Goal: Task Accomplishment & Management: Use online tool/utility

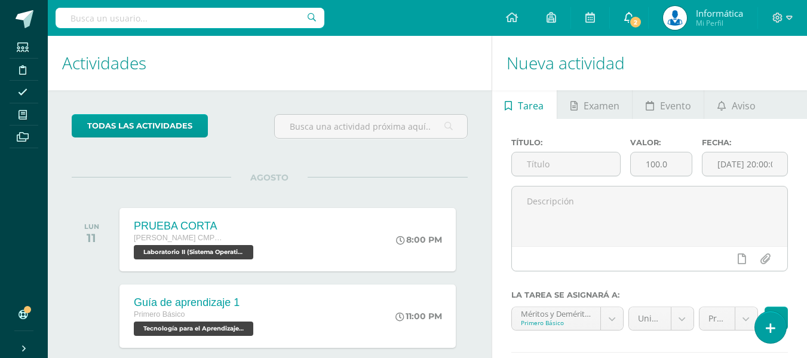
click at [634, 25] on span "2" at bounding box center [635, 22] width 13 height 13
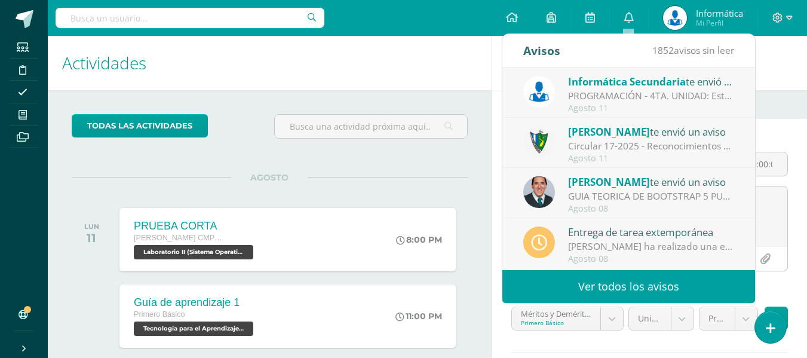
click at [682, 95] on div "PROGRAMACIÓN - 4TA. UNIDAD: Estimados todos, el motivo es hacerles llegar el ma…" at bounding box center [651, 96] width 166 height 14
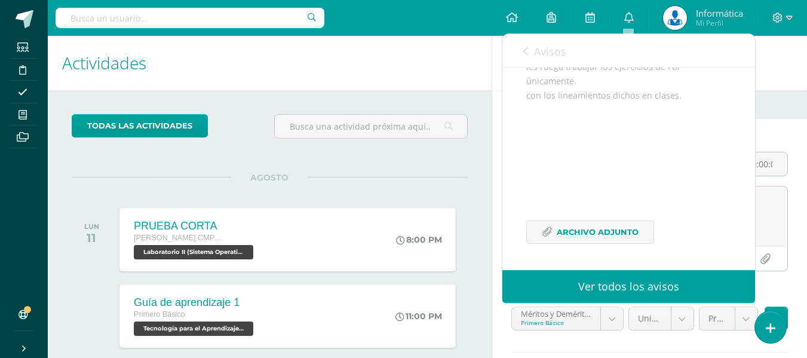
scroll to position [60, 0]
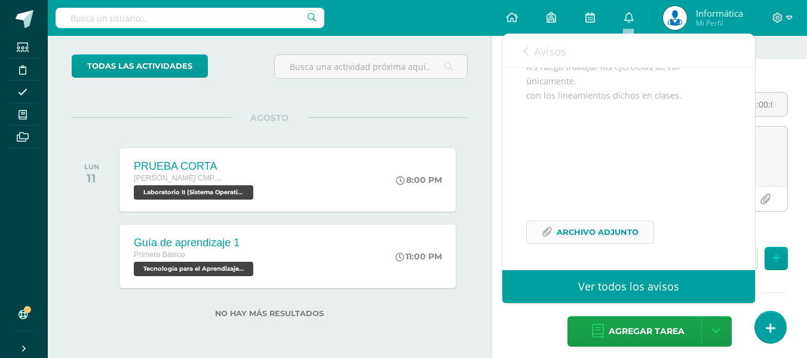
click at [617, 228] on span "Archivo Adjunto" at bounding box center [598, 232] width 82 height 22
click at [354, 103] on div "todas las Actividades No tienes actividades Échale un vistazo a los demás perío…" at bounding box center [270, 193] width 444 height 326
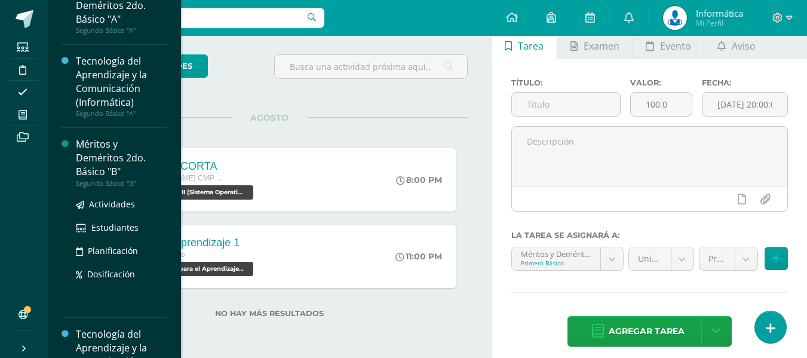
scroll to position [620, 0]
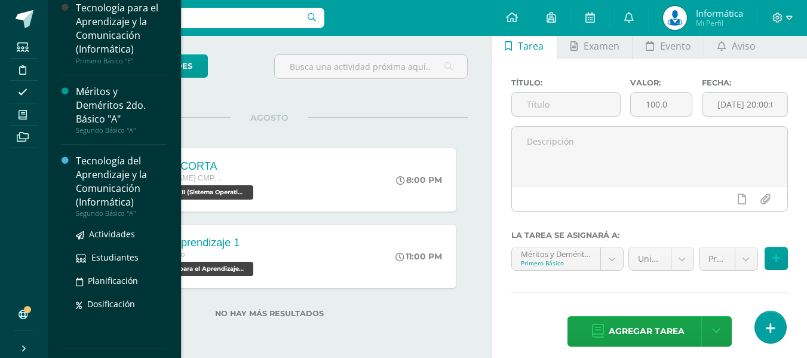
click at [121, 183] on div "Tecnología del Aprendizaje y la Comunicación (Informática)" at bounding box center [121, 181] width 91 height 55
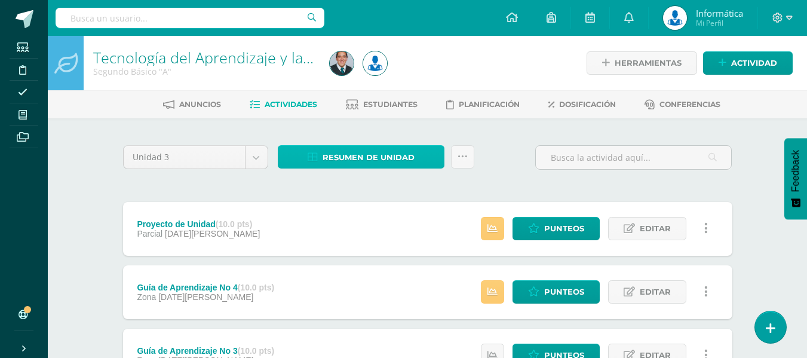
click at [403, 160] on span "Resumen de unidad" at bounding box center [369, 157] width 92 height 22
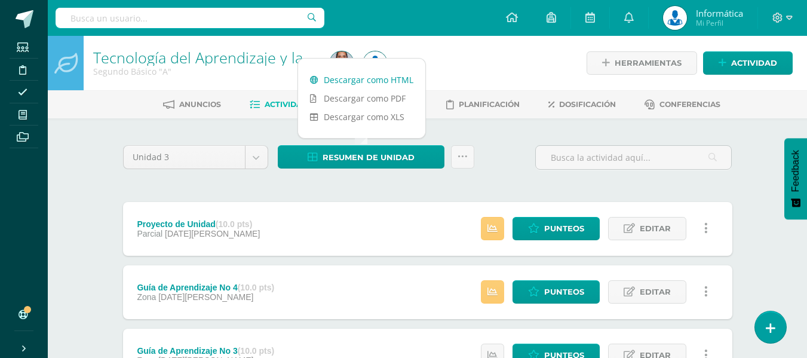
click at [376, 77] on link "Descargar como HTML" at bounding box center [361, 80] width 127 height 19
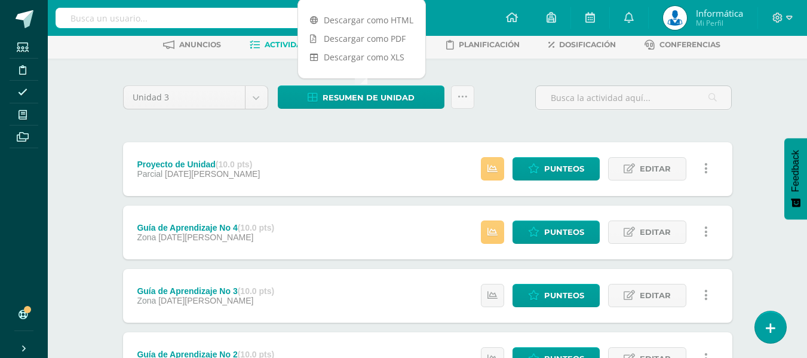
scroll to position [239, 0]
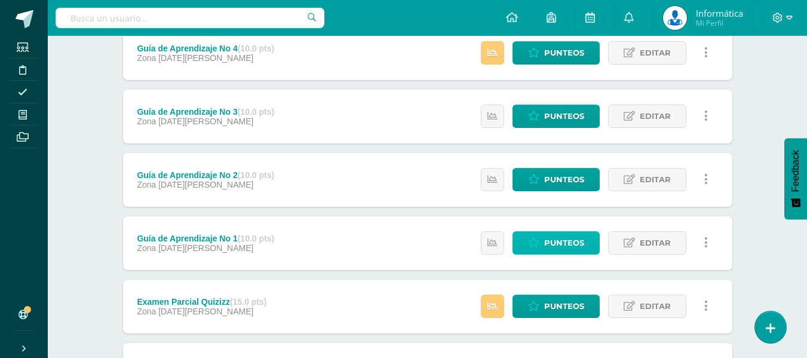
click at [582, 241] on span "Punteos" at bounding box center [564, 243] width 40 height 22
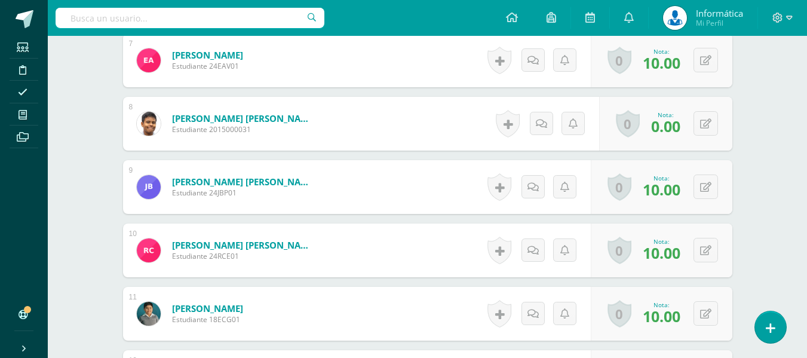
scroll to position [694, 0]
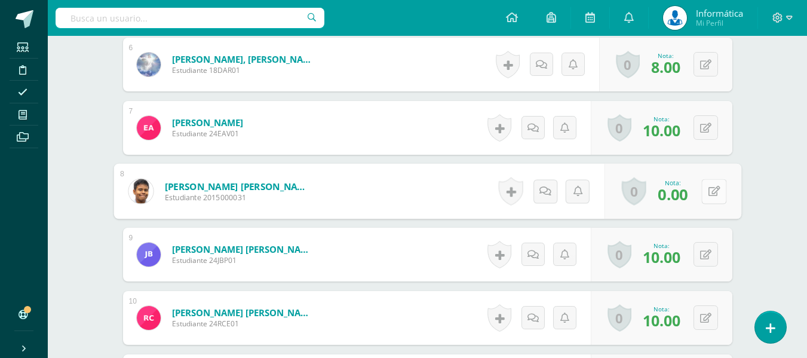
click at [708, 189] on icon at bounding box center [714, 191] width 12 height 10
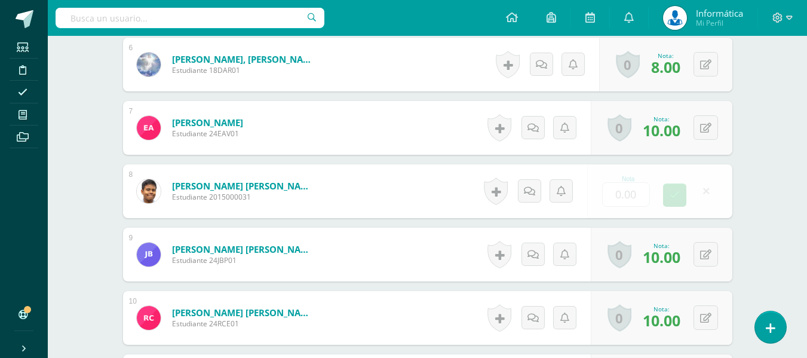
scroll to position [695, 0]
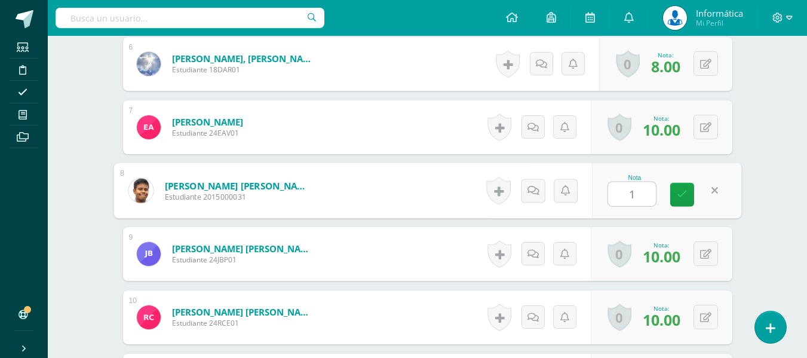
type input "10"
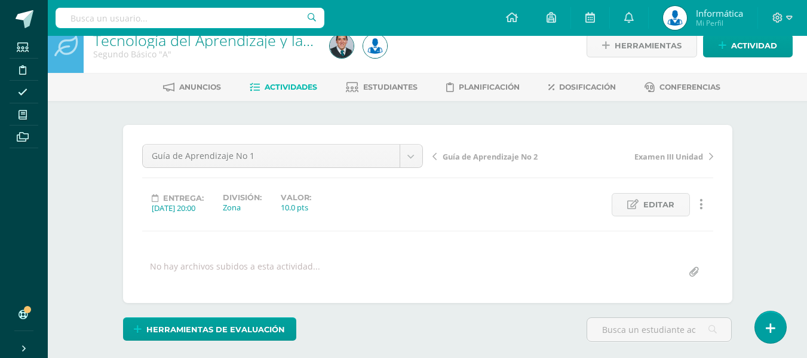
scroll to position [0, 0]
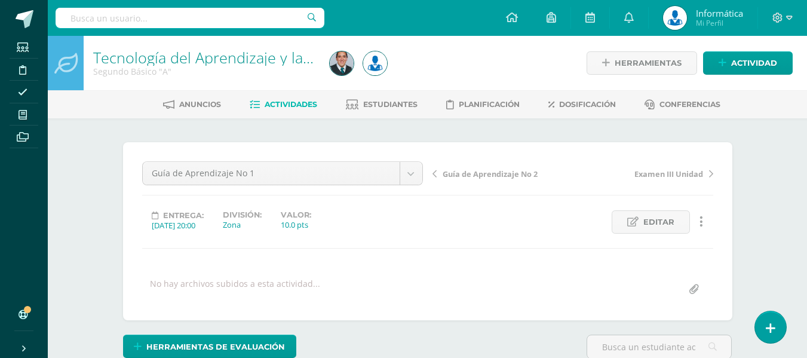
click at [415, 160] on div "Guía de Aprendizaje No 1 Examen Parcial Quizizz Guía de Aprendizaje No 4 Guía d…" at bounding box center [428, 231] width 610 height 178
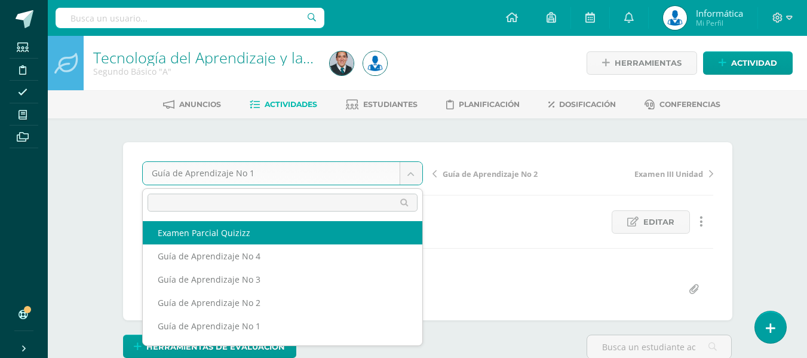
select select "/dashboard/teacher/grade-activity/176524/"
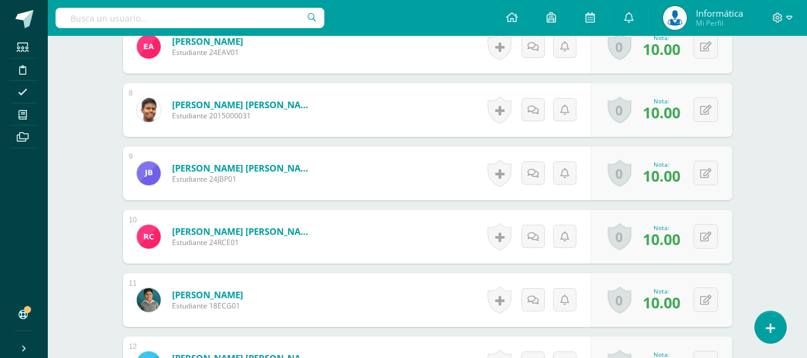
scroll to position [777, 0]
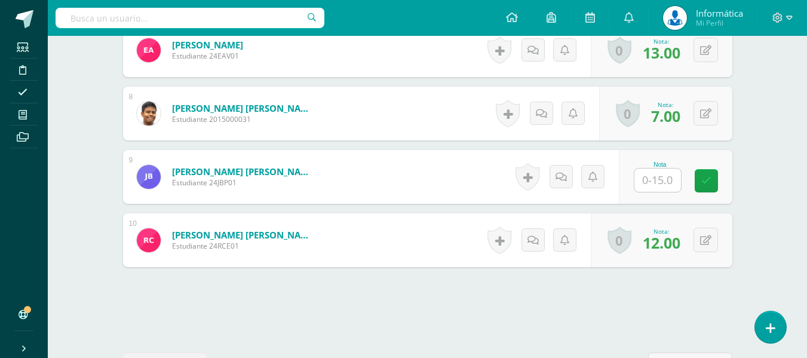
scroll to position [814, 0]
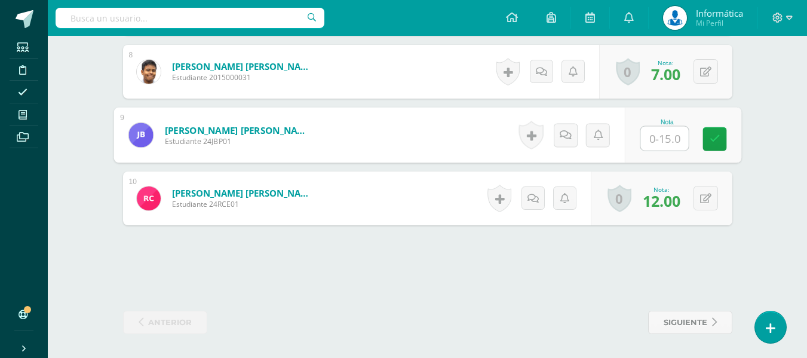
click at [655, 144] on input "text" at bounding box center [665, 139] width 48 height 24
type input "4"
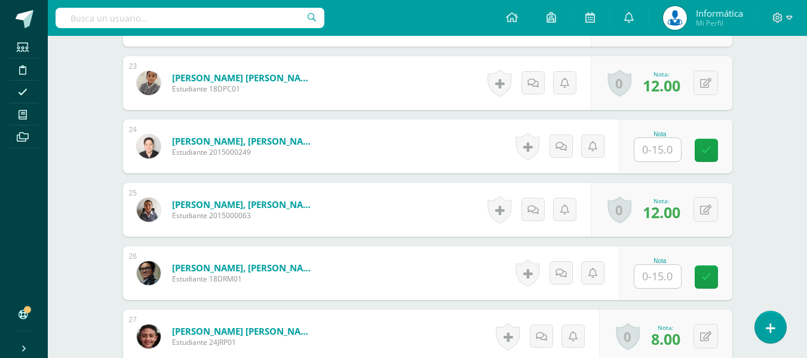
scroll to position [1807, 0]
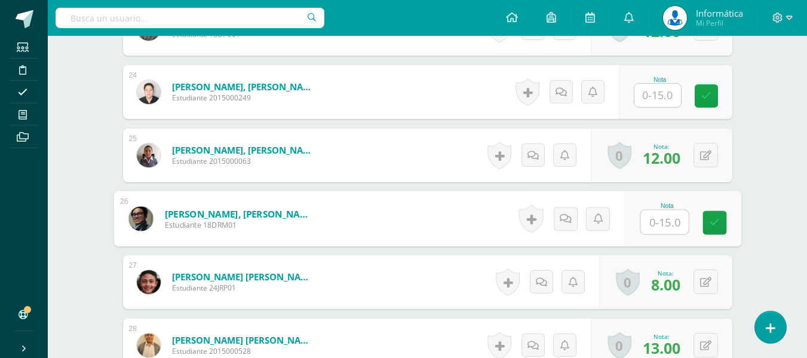
click at [668, 219] on input "text" at bounding box center [665, 222] width 48 height 24
type input "7"
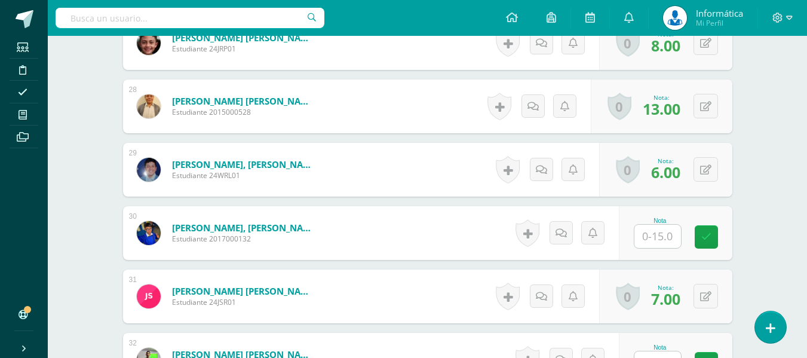
scroll to position [2166, 0]
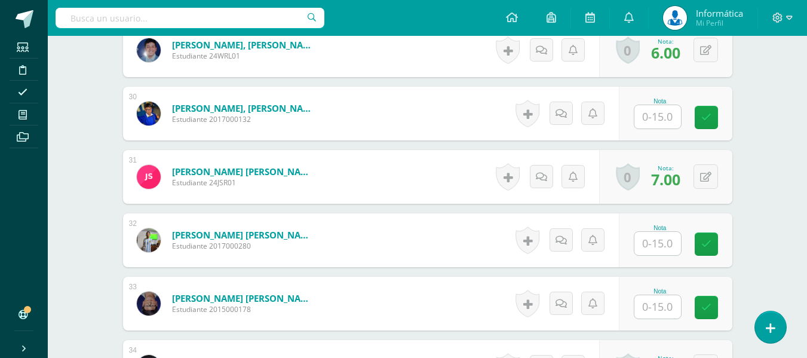
click at [663, 112] on input "text" at bounding box center [658, 116] width 47 height 23
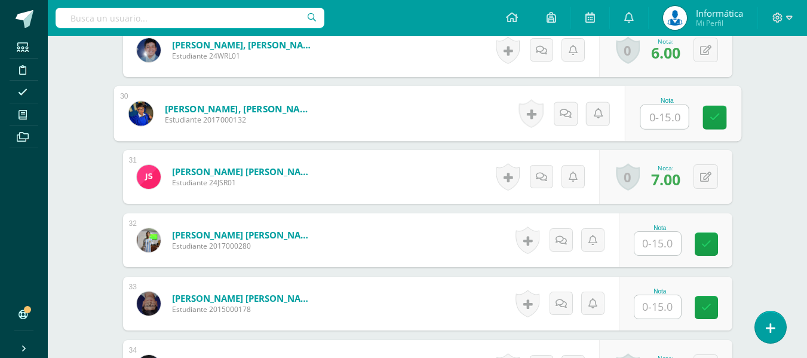
type input "0"
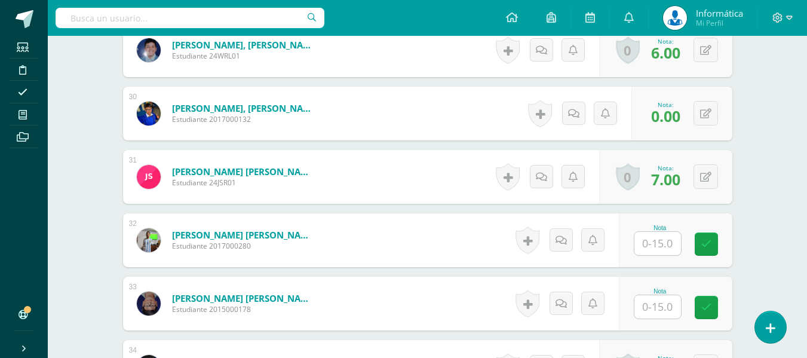
click at [670, 303] on input "text" at bounding box center [658, 306] width 47 height 23
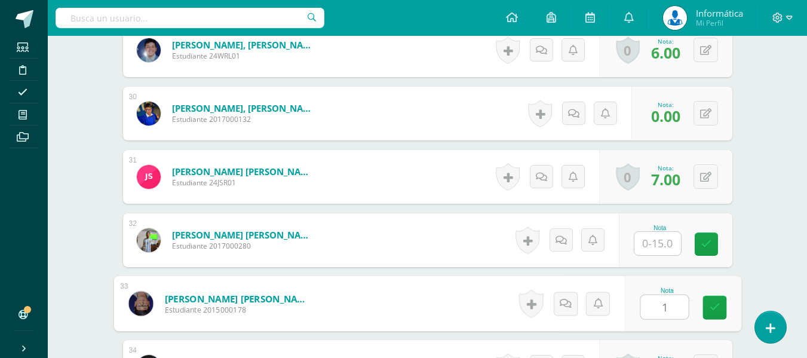
type input "10"
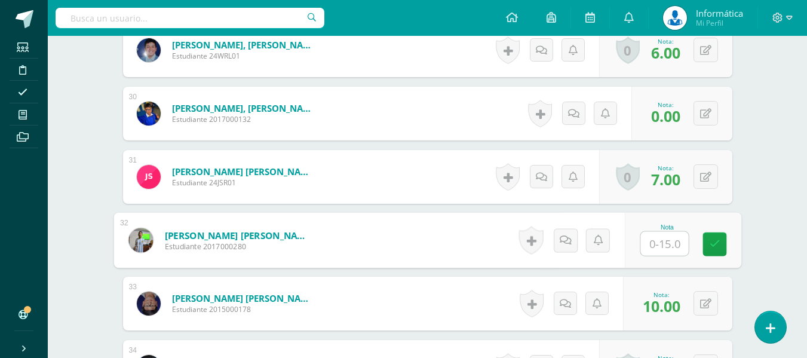
click at [667, 252] on input "text" at bounding box center [665, 244] width 48 height 24
type input "7"
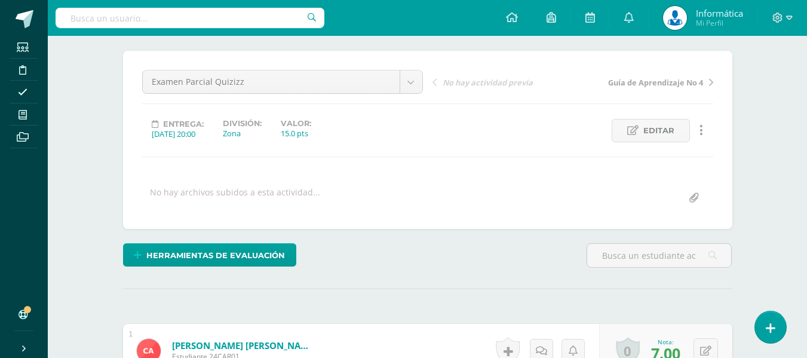
scroll to position [0, 0]
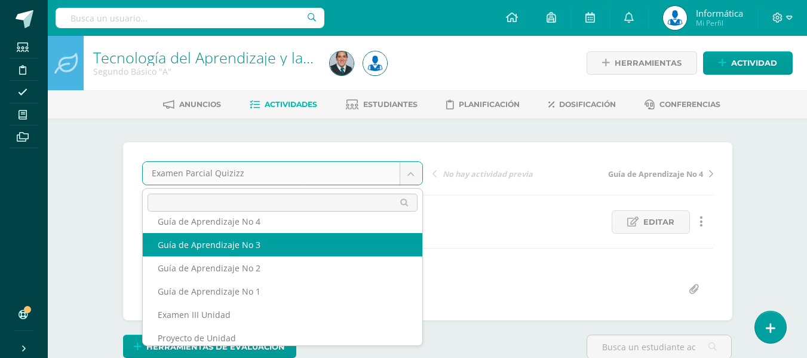
scroll to position [44, 0]
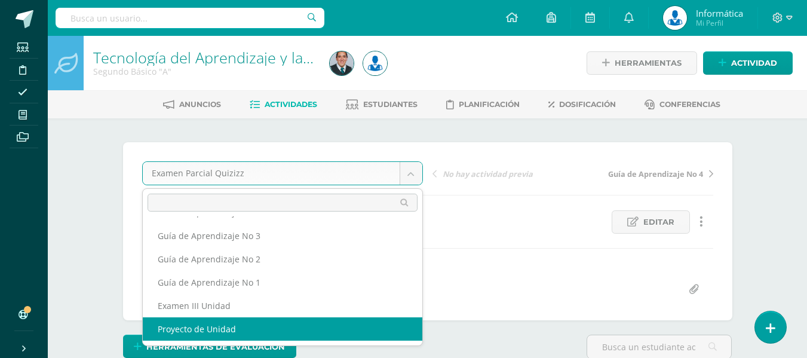
select select "/dashboard/teacher/grade-activity/176525/"
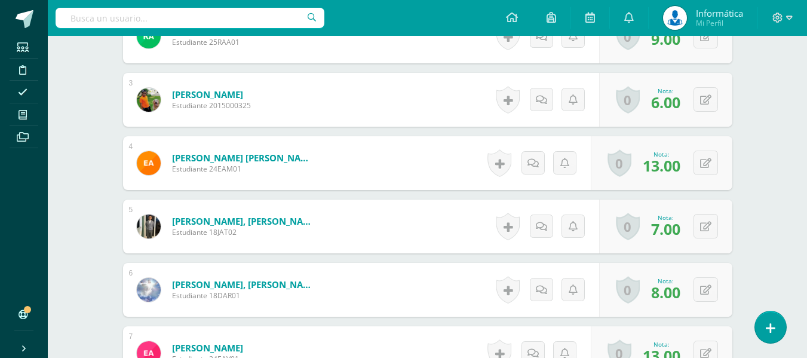
scroll to position [538, 0]
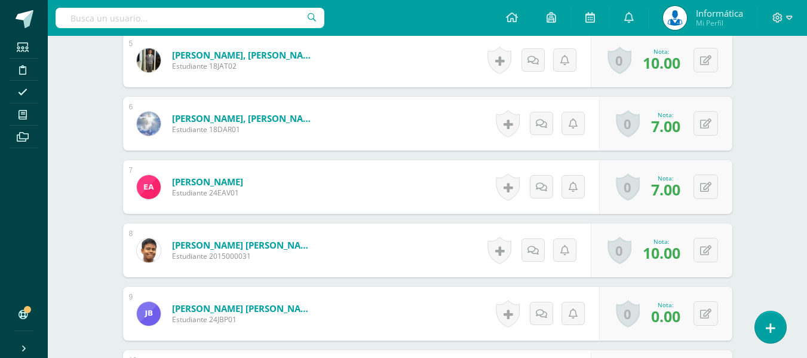
scroll to position [721, 0]
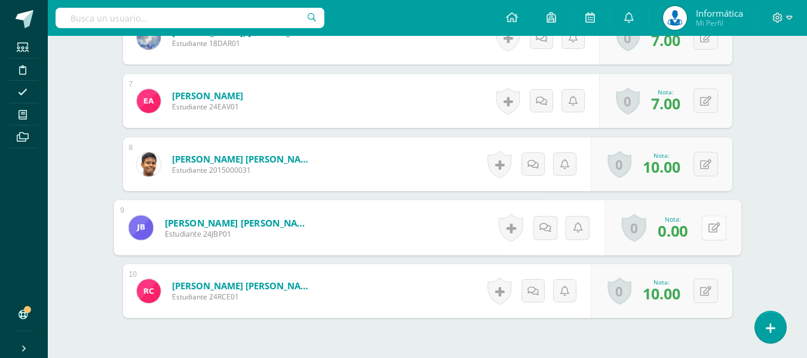
click at [705, 232] on button at bounding box center [714, 227] width 25 height 25
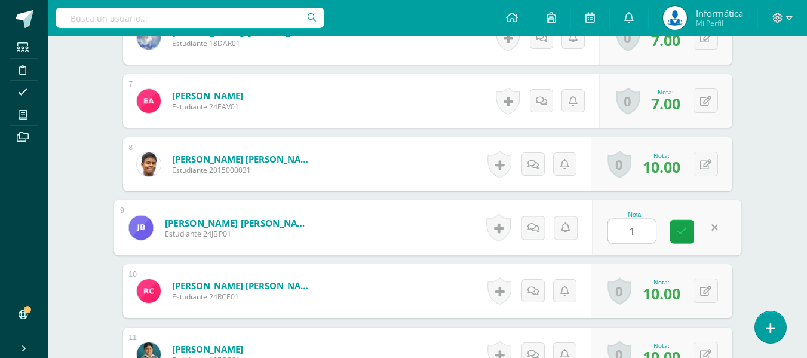
type input "10"
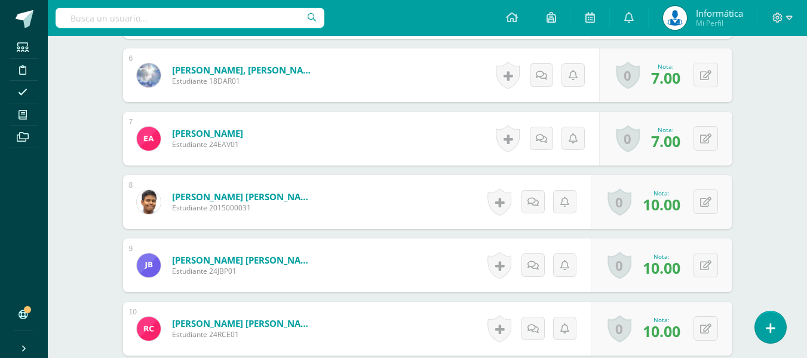
scroll to position [662, 0]
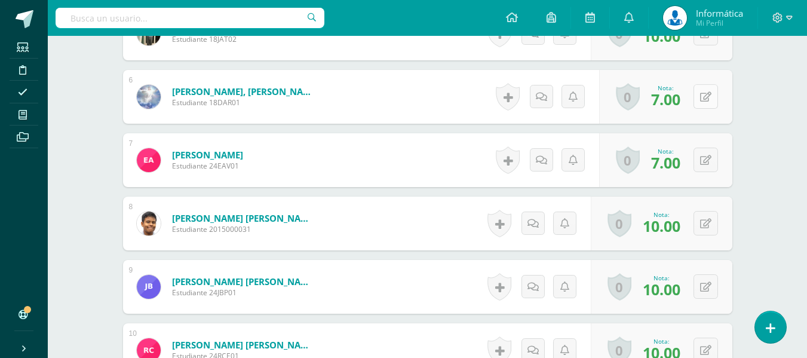
click at [705, 97] on icon at bounding box center [705, 97] width 11 height 10
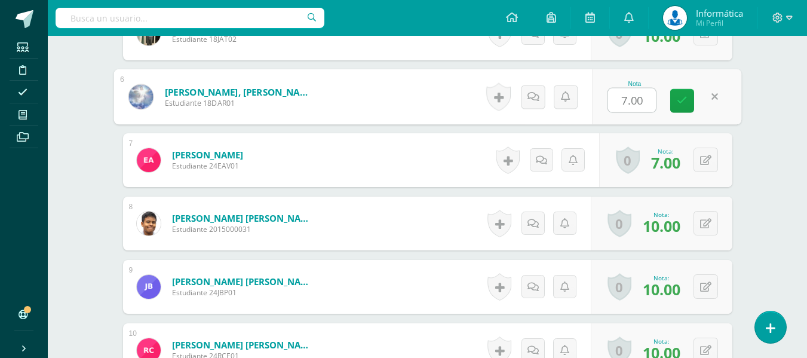
type input "8"
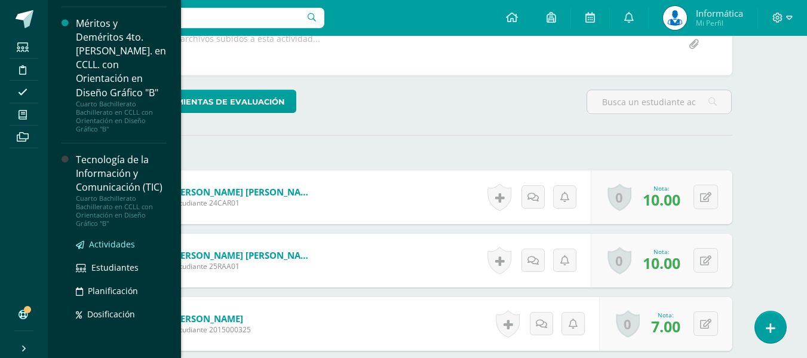
scroll to position [5155, 0]
click at [121, 173] on div "Tecnología de la Información y Comunicación (TIC)" at bounding box center [121, 172] width 91 height 41
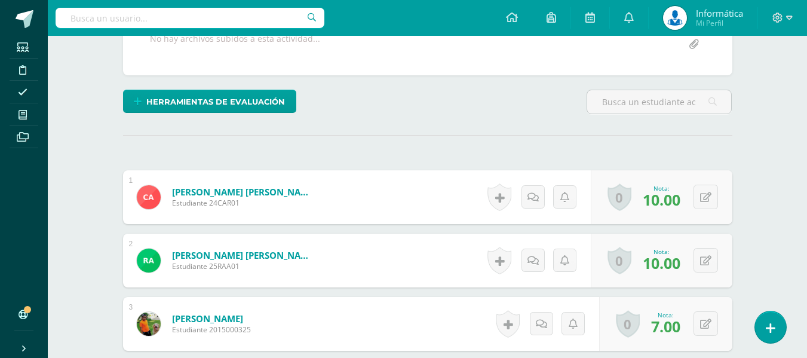
scroll to position [5035, 0]
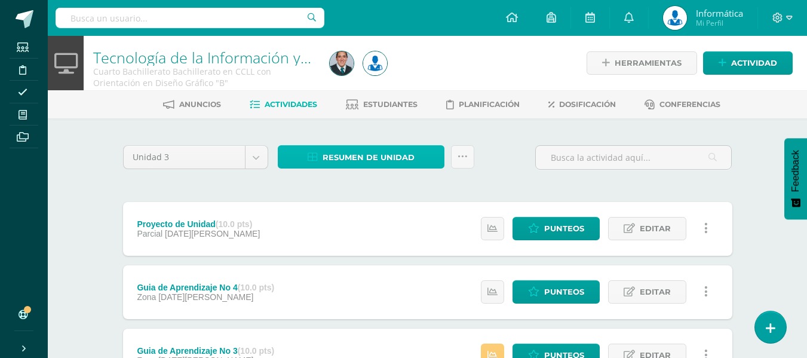
click at [384, 155] on span "Resumen de unidad" at bounding box center [369, 157] width 92 height 22
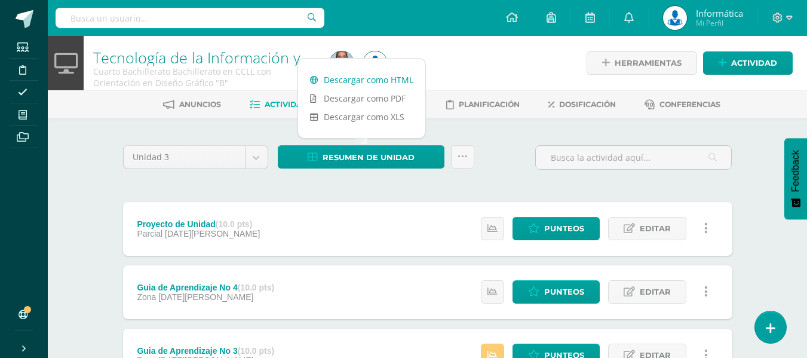
click at [385, 85] on link "Descargar como HTML" at bounding box center [361, 80] width 127 height 19
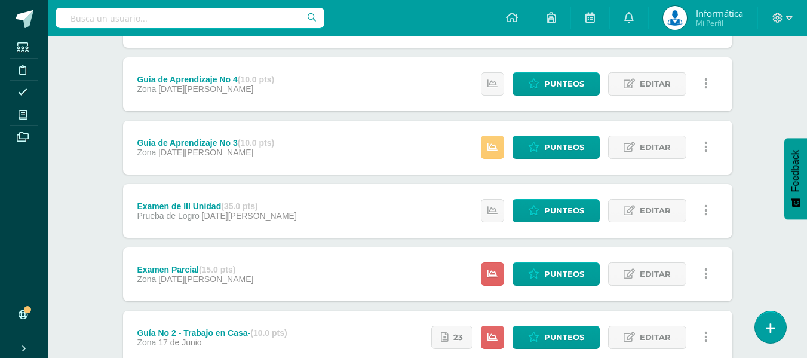
scroll to position [299, 0]
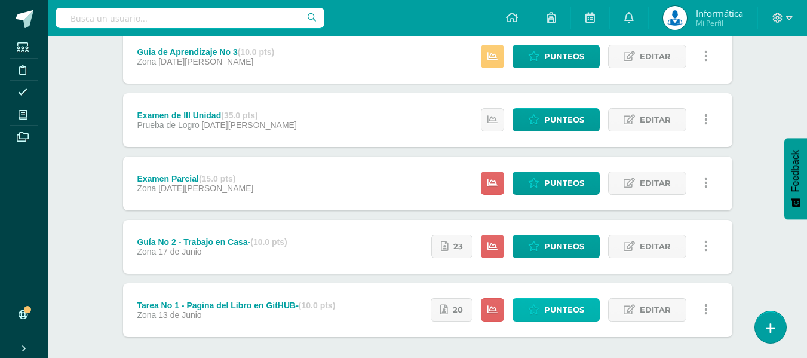
click at [575, 315] on span "Punteos" at bounding box center [564, 310] width 40 height 22
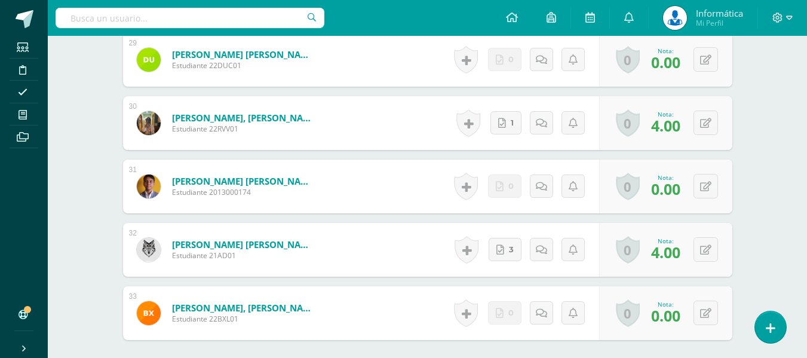
scroll to position [2167, 0]
click at [710, 186] on icon at bounding box center [705, 187] width 11 height 10
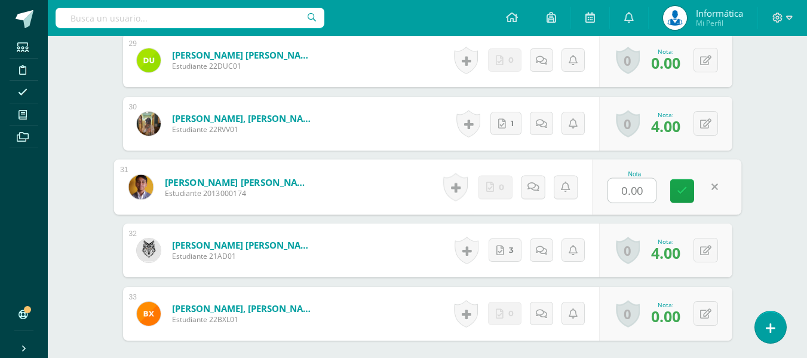
type input "5"
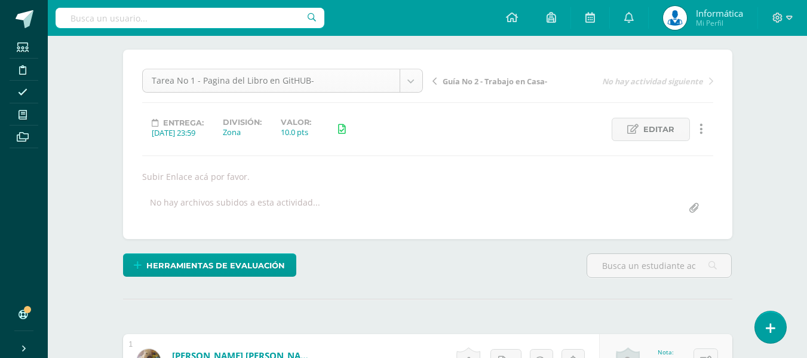
scroll to position [0, 0]
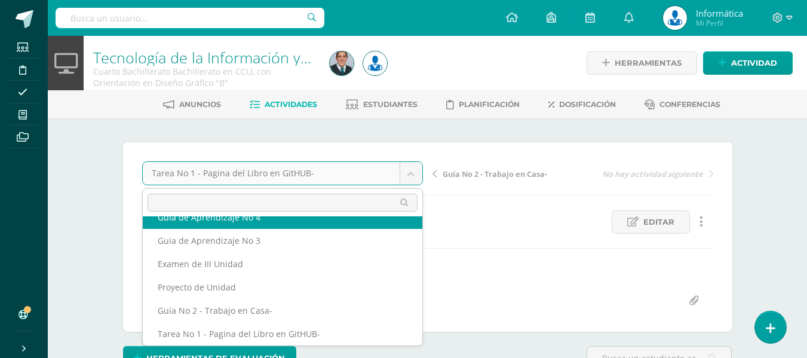
scroll to position [28, 0]
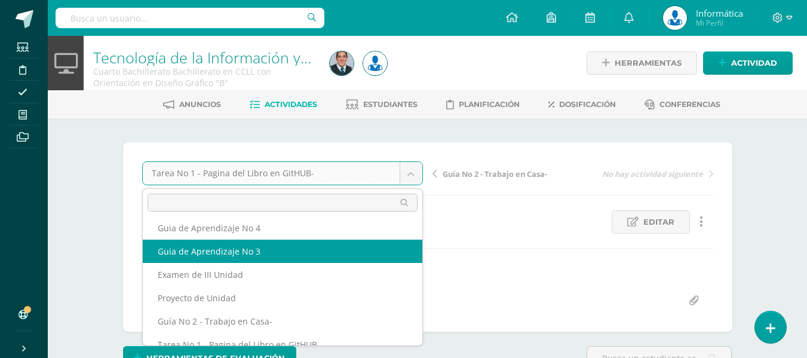
select select "/dashboard/teacher/grade-activity/177393/"
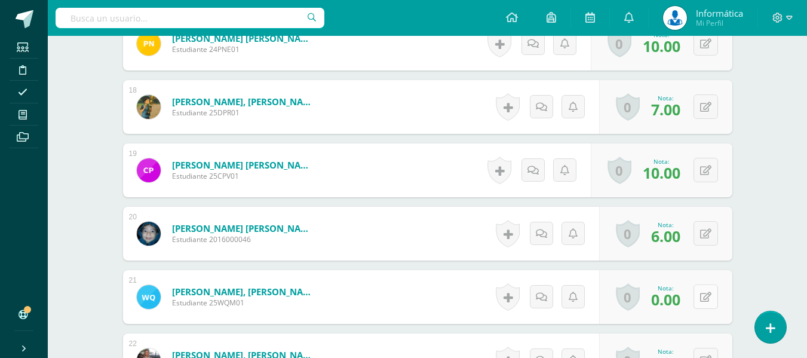
scroll to position [1413, 0]
click at [712, 300] on button at bounding box center [706, 296] width 25 height 25
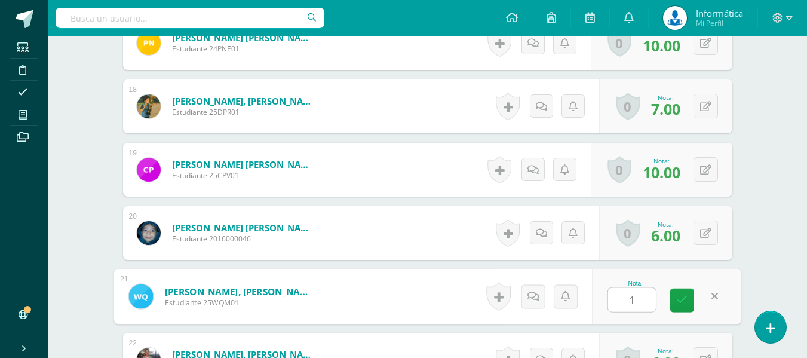
type input "10"
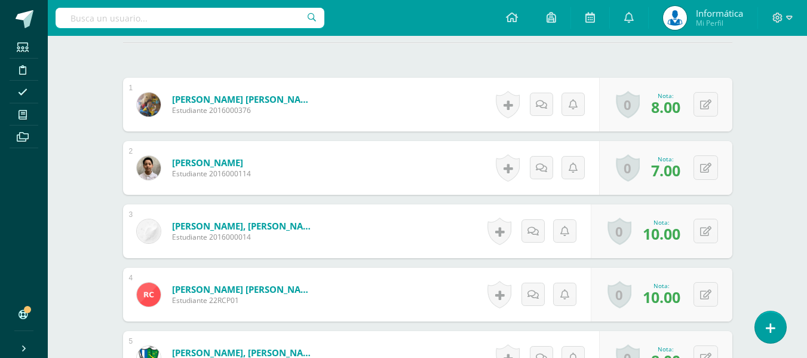
scroll to position [0, 0]
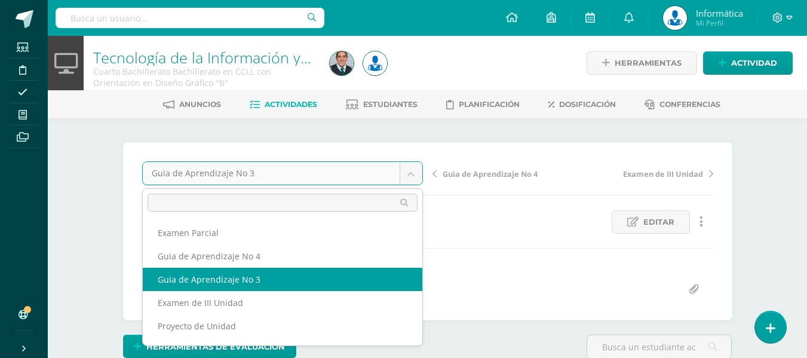
scroll to position [44, 0]
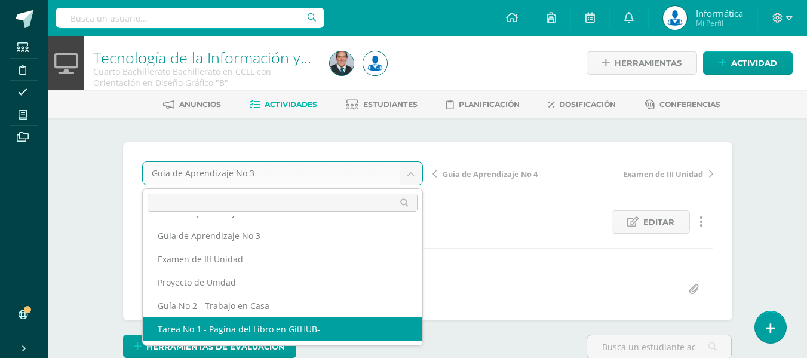
select select "/dashboard/teacher/grade-activity/174738/"
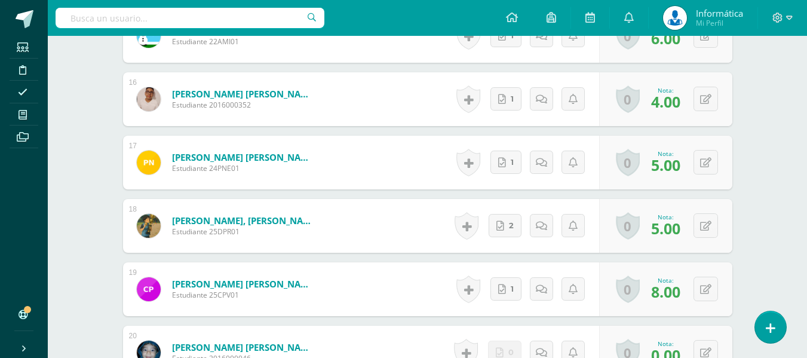
scroll to position [1413, 0]
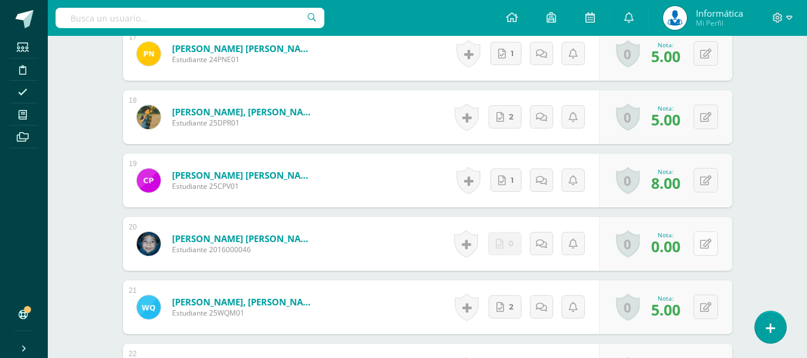
click at [709, 244] on icon at bounding box center [705, 244] width 11 height 10
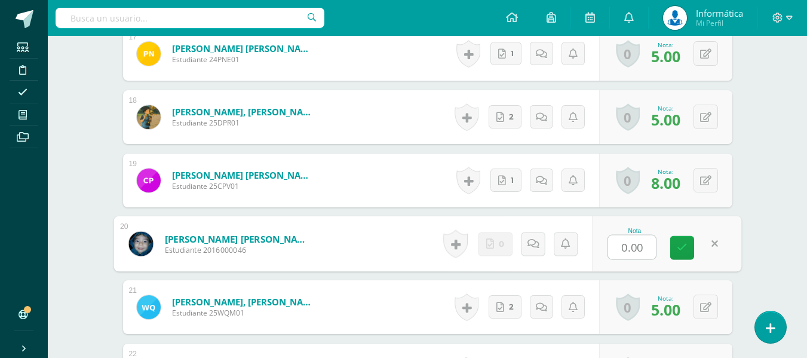
scroll to position [1414, 0]
type input "5"
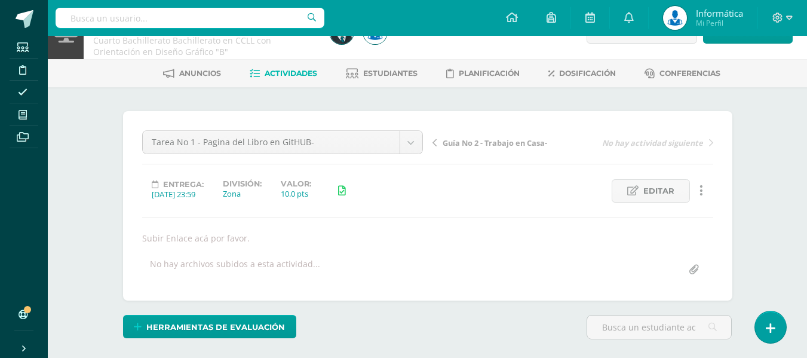
scroll to position [0, 0]
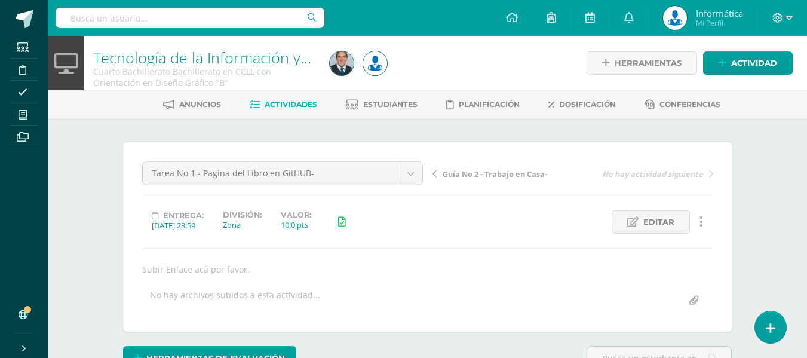
click at [460, 175] on span "Guía No 2 - Trabajo en Casa-" at bounding box center [495, 174] width 105 height 11
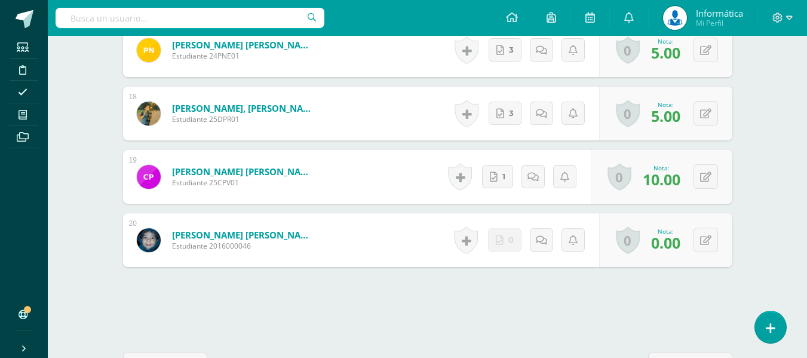
scroll to position [1459, 0]
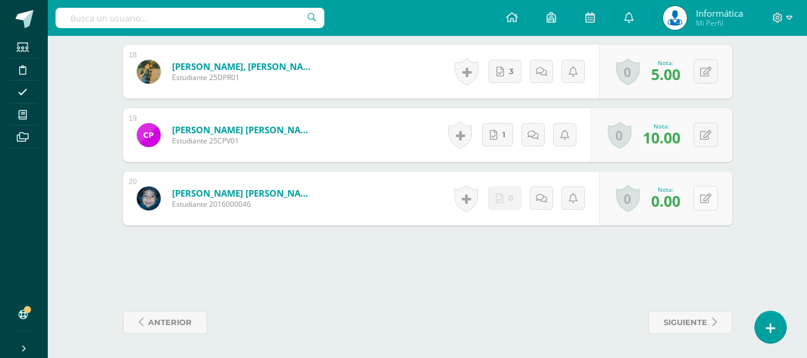
click at [709, 194] on icon at bounding box center [705, 199] width 11 height 10
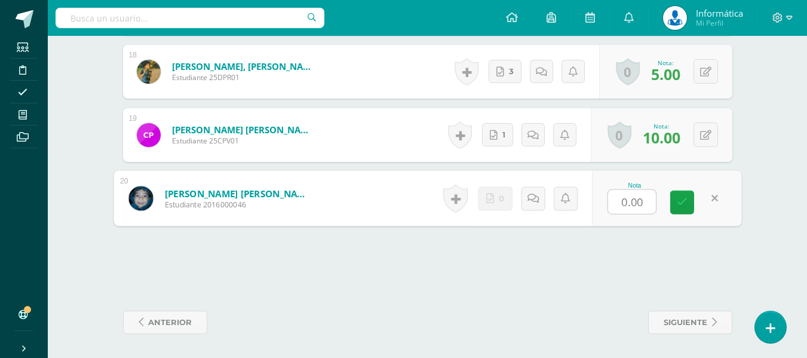
type input "5"
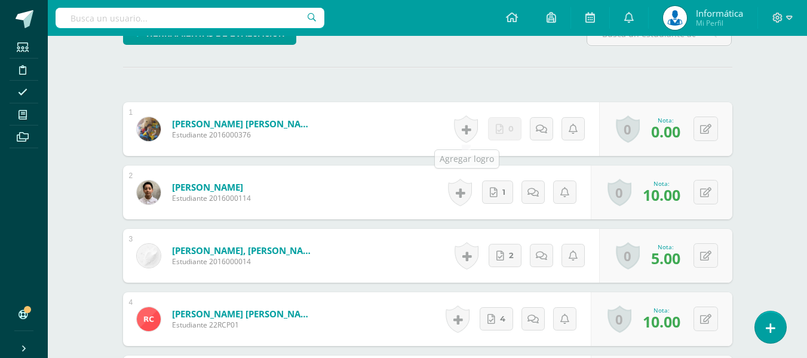
scroll to position [0, 0]
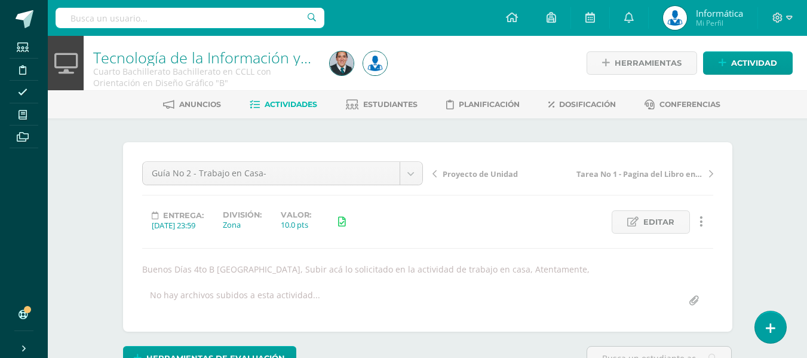
click at [225, 57] on link "Tecnología de la Información y Comunicación (TIC)" at bounding box center [264, 57] width 342 height 20
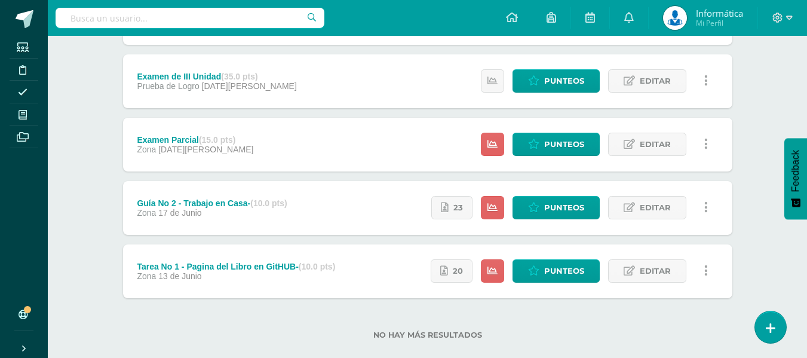
scroll to position [357, 0]
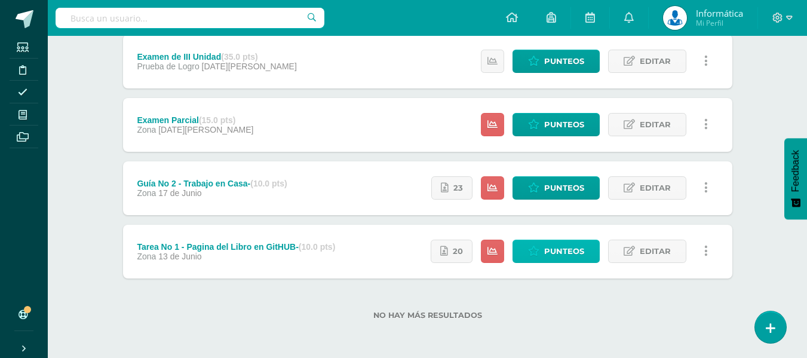
click at [582, 246] on span "Punteos" at bounding box center [564, 251] width 40 height 22
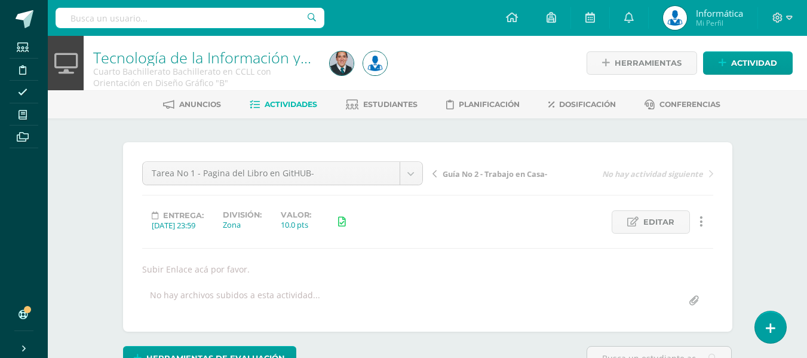
click at [258, 55] on link "Tecnología de la Información y Comunicación (TIC)" at bounding box center [264, 57] width 342 height 20
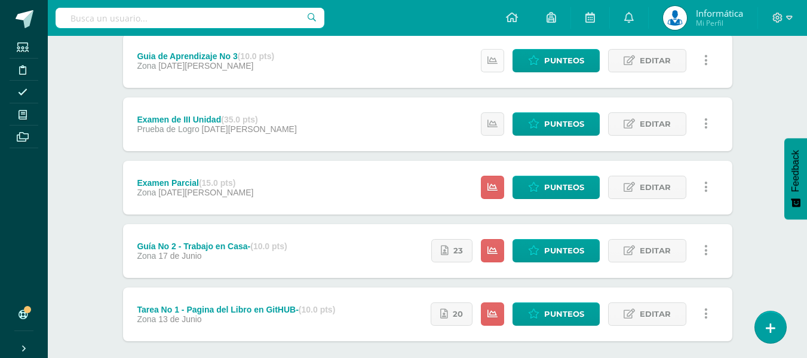
scroll to position [357, 0]
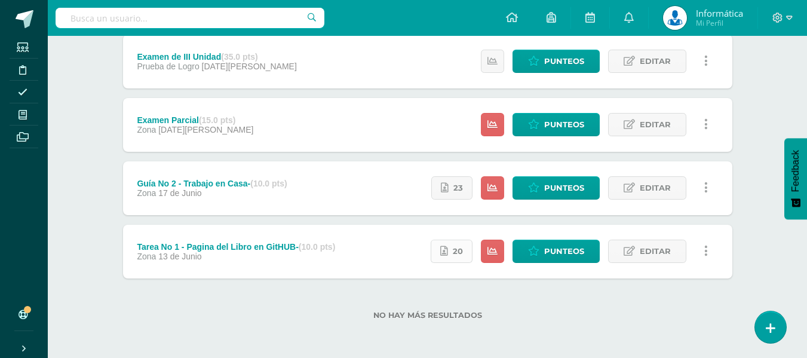
click at [463, 247] on span "20" at bounding box center [458, 251] width 10 height 22
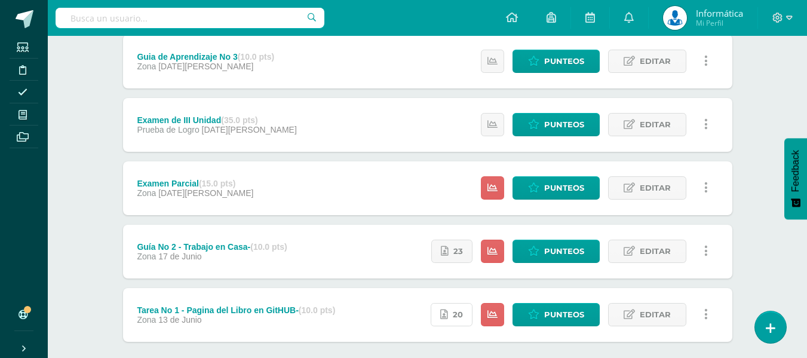
scroll to position [238, 0]
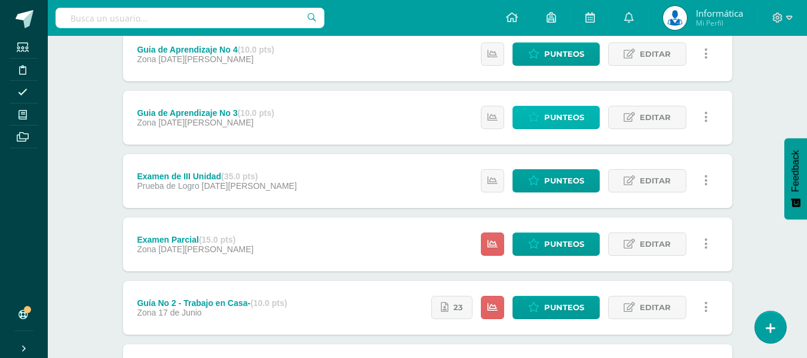
click at [592, 113] on link "Punteos" at bounding box center [556, 117] width 87 height 23
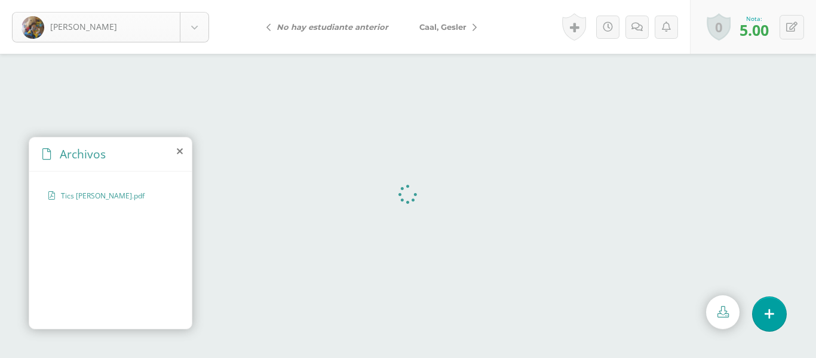
click at [198, 0] on body "[PERSON_NAME] [PERSON_NAME] [PERSON_NAME] [PERSON_NAME] [PERSON_NAME] [PERSON_N…" at bounding box center [408, 0] width 816 height 0
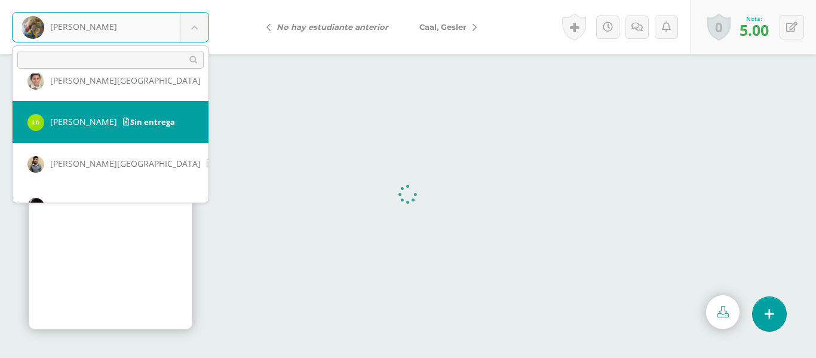
scroll to position [478, 0]
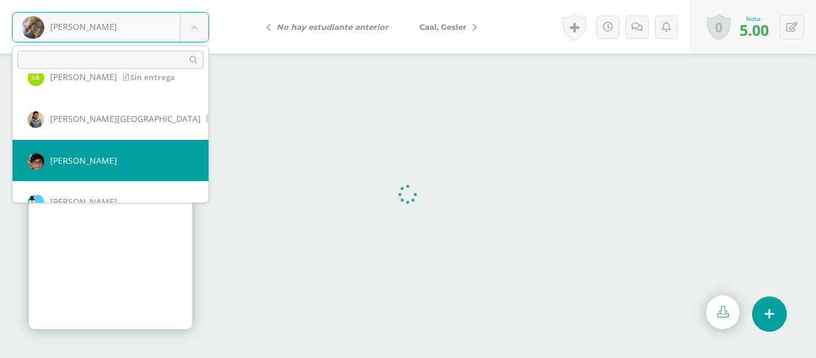
select select "626"
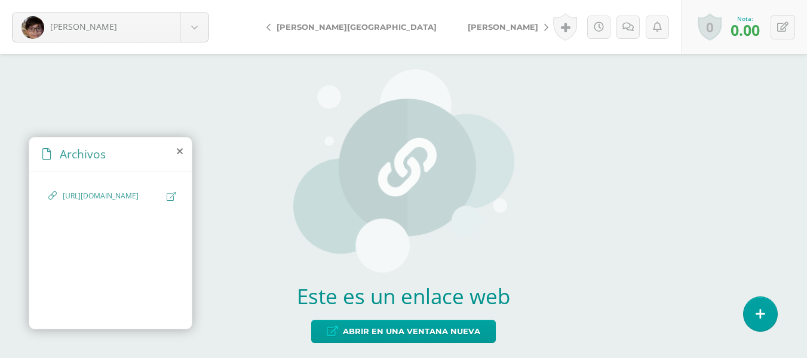
click at [169, 195] on icon at bounding box center [172, 196] width 10 height 9
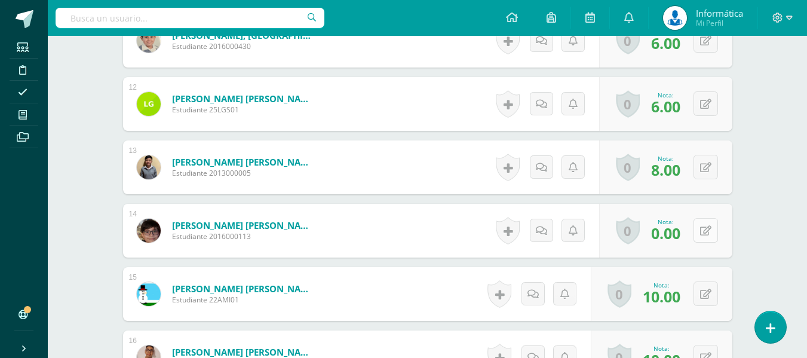
scroll to position [1036, 0]
click at [711, 231] on button at bounding box center [706, 230] width 25 height 25
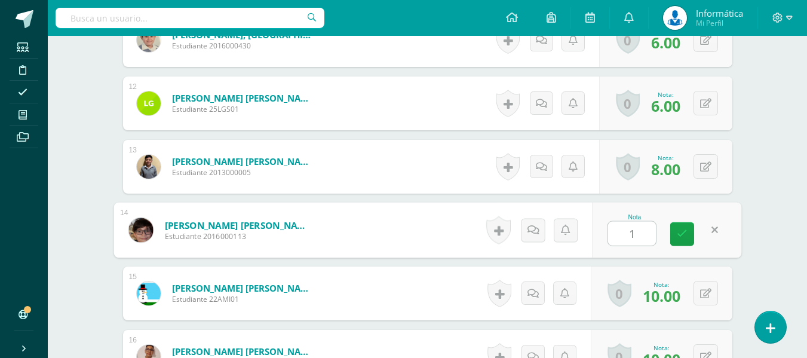
type input "10"
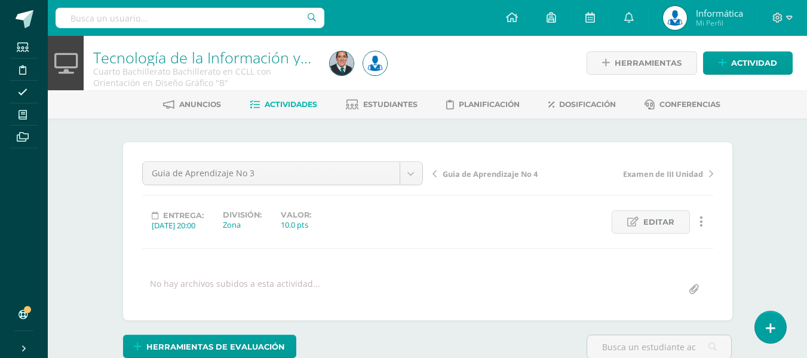
scroll to position [1, 0]
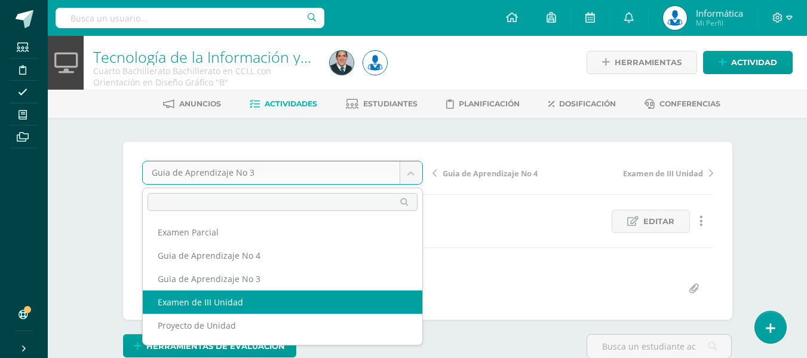
scroll to position [44, 0]
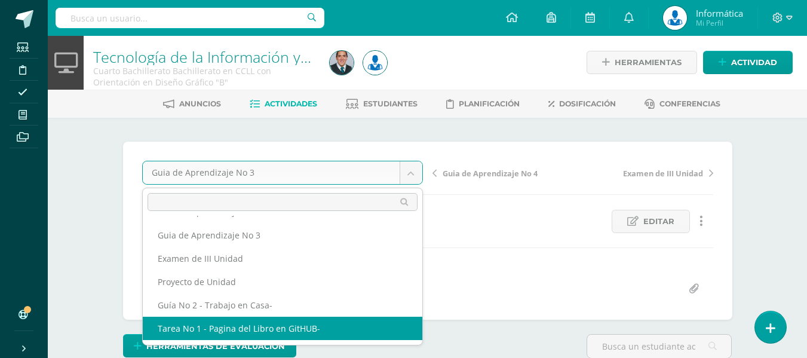
select select "/dashboard/teacher/grade-activity/174738/"
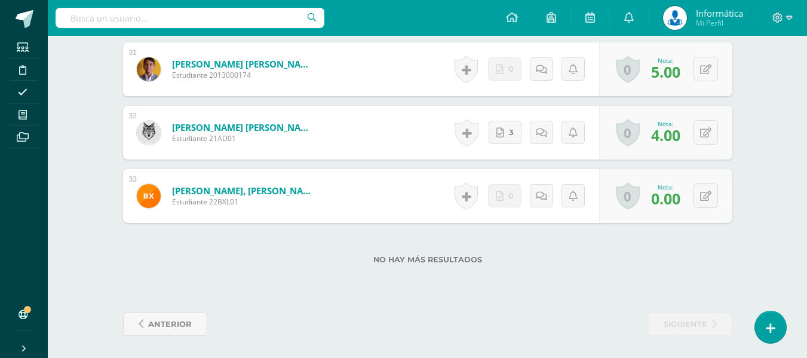
scroll to position [2286, 0]
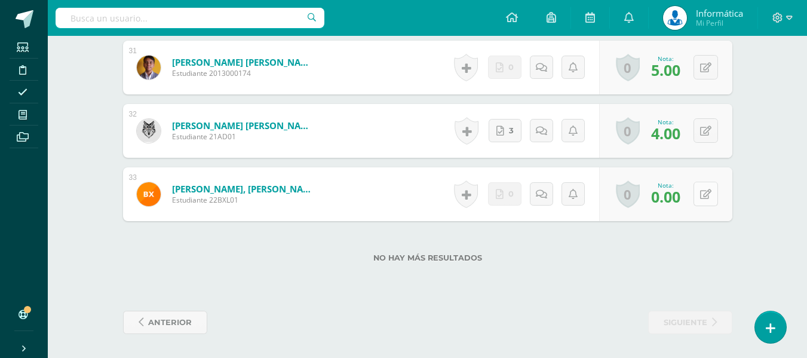
click at [707, 195] on icon at bounding box center [705, 194] width 11 height 10
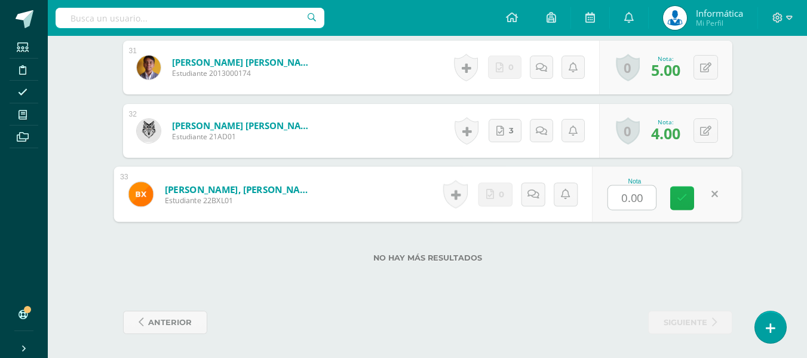
type input "5"
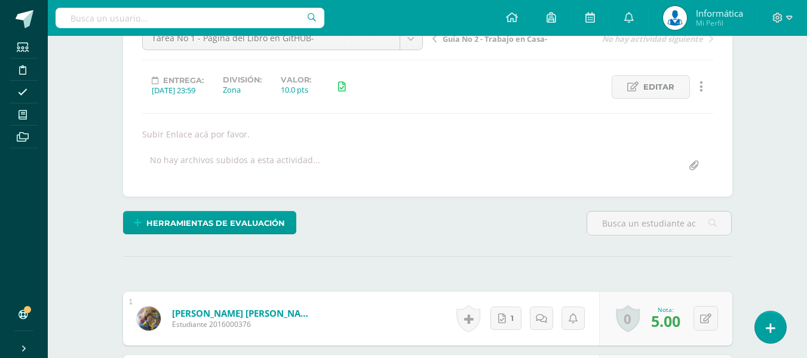
scroll to position [0, 0]
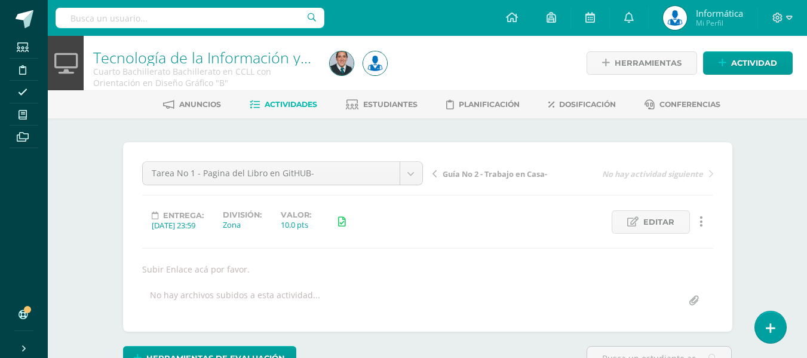
click at [492, 176] on span "Guía No 2 - Trabajo en Casa-" at bounding box center [495, 174] width 105 height 11
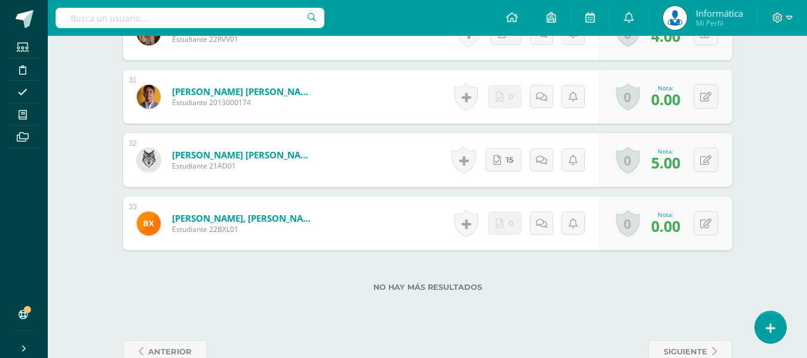
scroll to position [2286, 0]
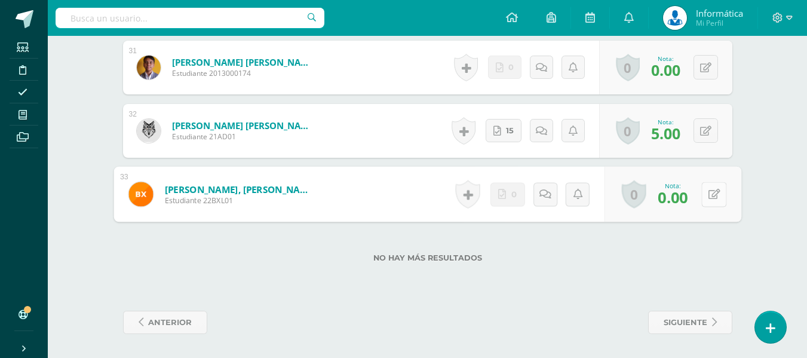
click at [708, 193] on icon at bounding box center [714, 194] width 12 height 10
type input "5"
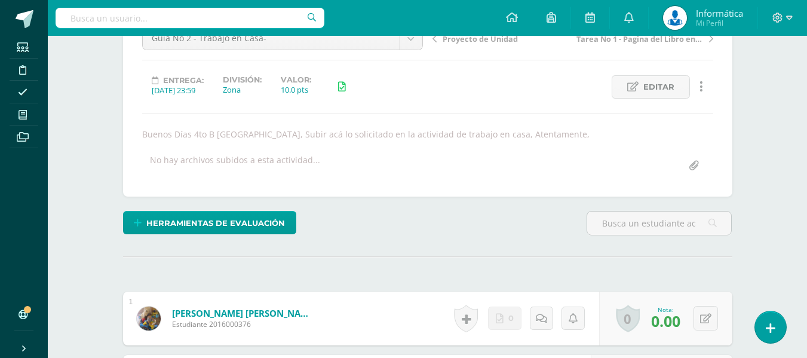
scroll to position [0, 0]
